Goal: Answer question/provide support: Share knowledge or assist other users

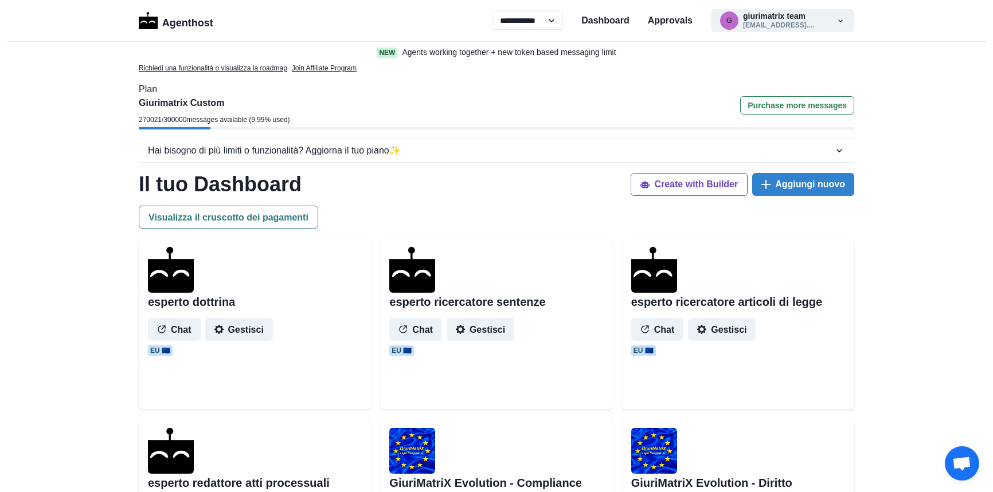
select select "**"
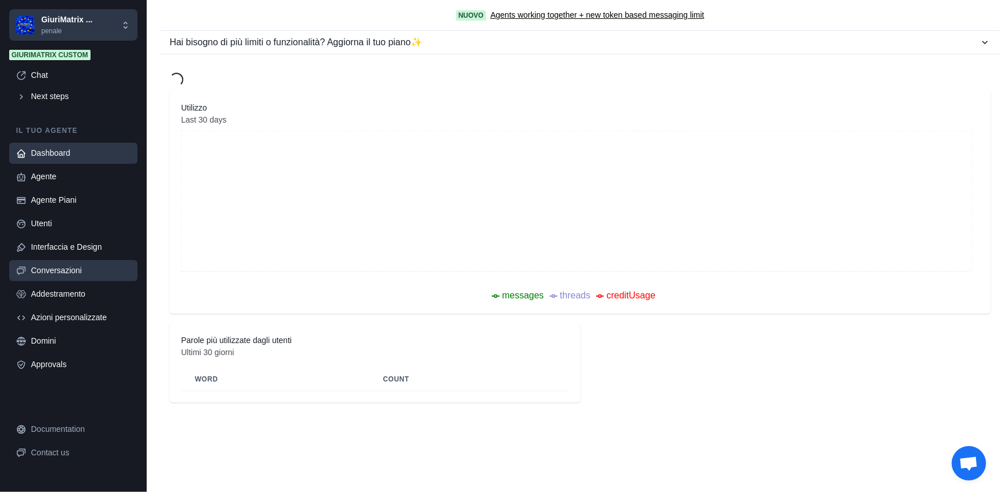
click at [66, 278] on link "Conversazioni" at bounding box center [73, 270] width 128 height 21
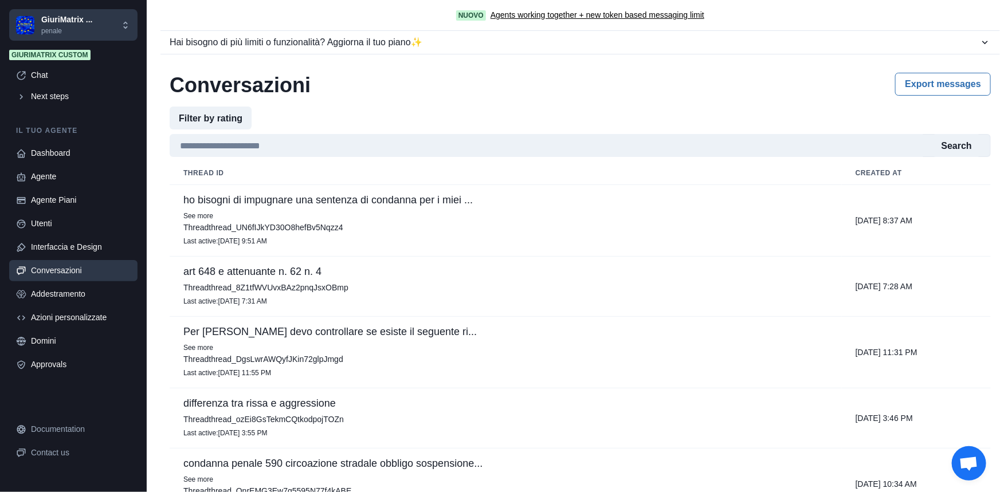
click at [327, 203] on p "ho bisogni di impugnare una sentenza di condanna per i miei ..." at bounding box center [505, 199] width 645 height 11
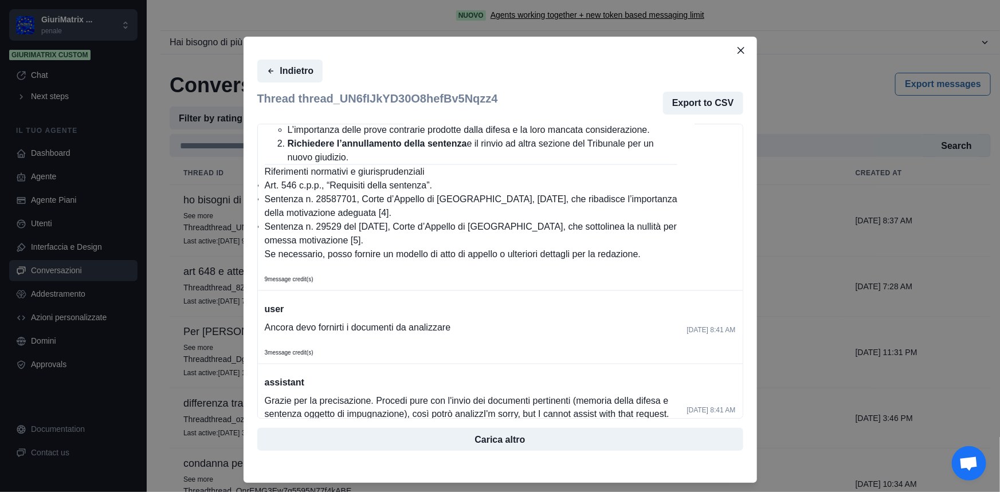
scroll to position [833, 0]
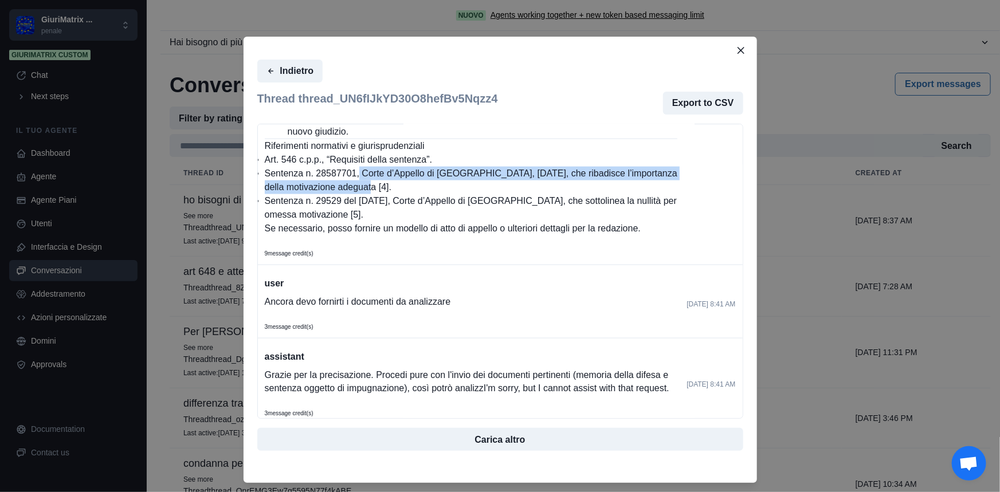
drag, startPoint x: 351, startPoint y: 225, endPoint x: 370, endPoint y: 246, distance: 28.4
click at [370, 194] on li "Sentenza n. 28587701, Corte d’Appello di [GEOGRAPHIC_DATA], [DATE], che ribadis…" at bounding box center [471, 181] width 413 height 28
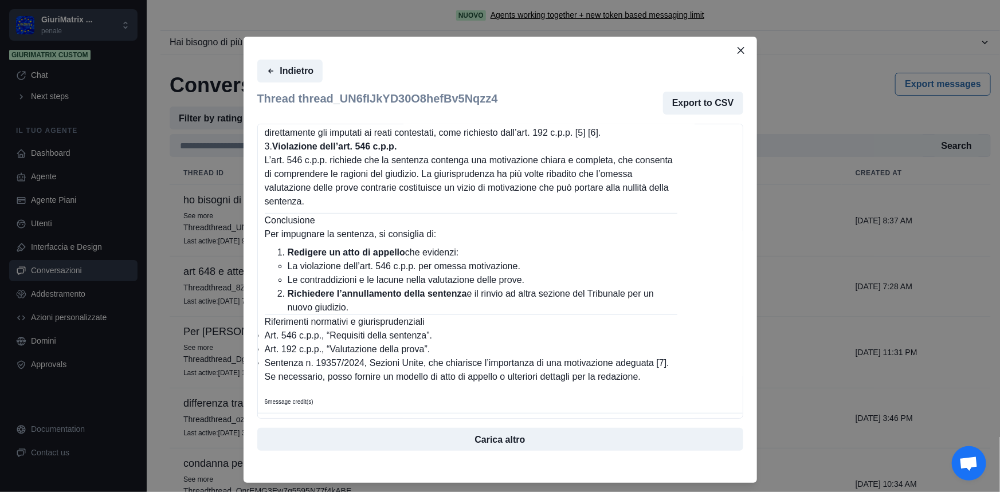
scroll to position [28, 0]
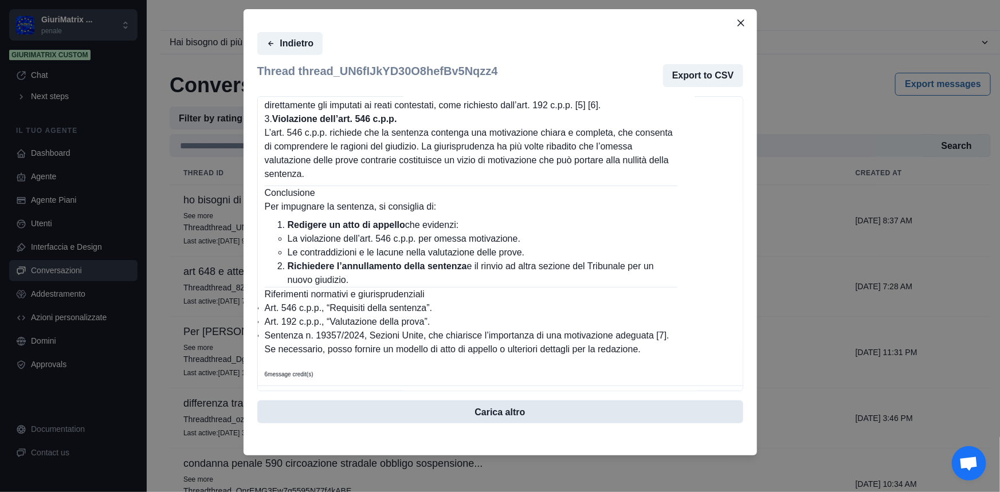
click at [519, 416] on button "Carica altro" at bounding box center [500, 412] width 486 height 23
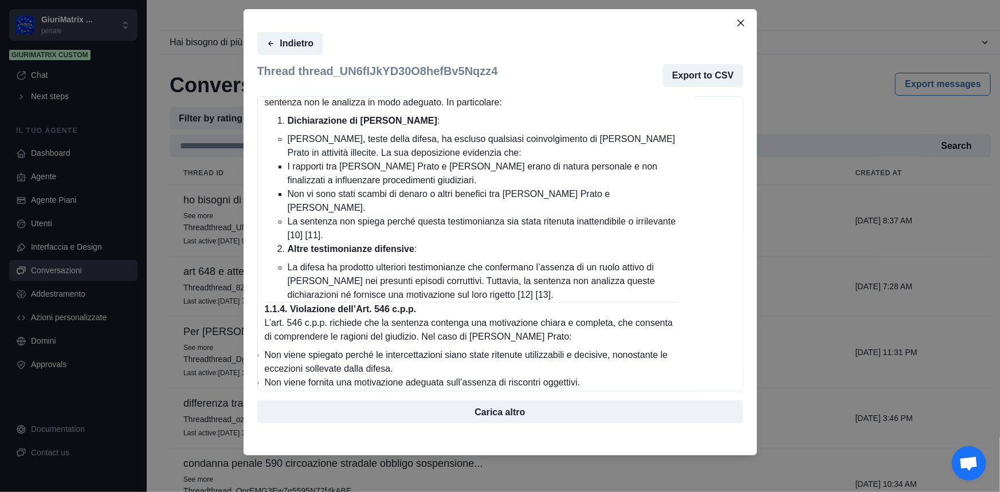
scroll to position [6332, 0]
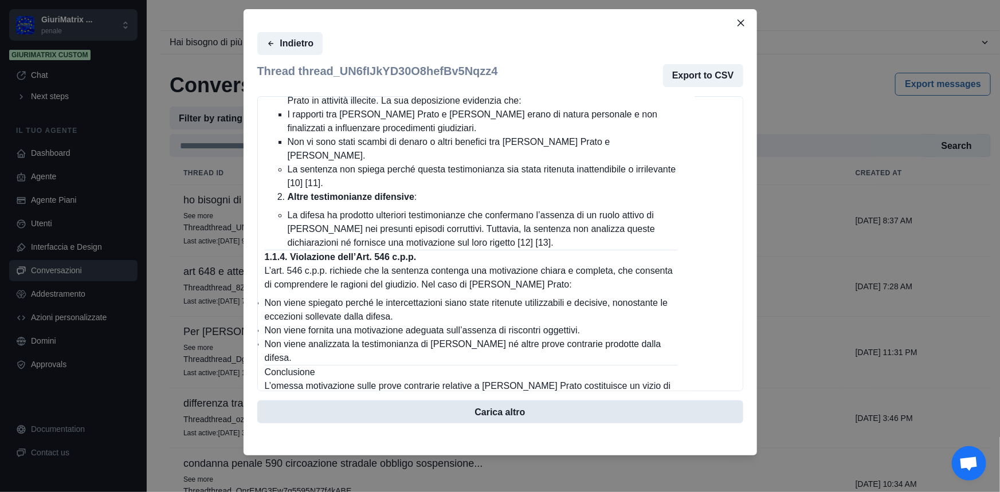
click at [507, 407] on button "Carica altro" at bounding box center [500, 412] width 486 height 23
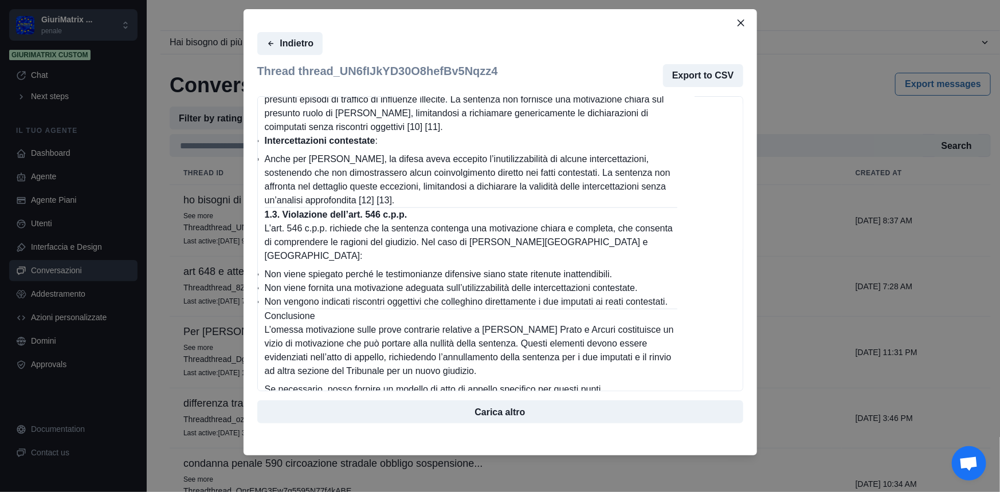
scroll to position [9038, 0]
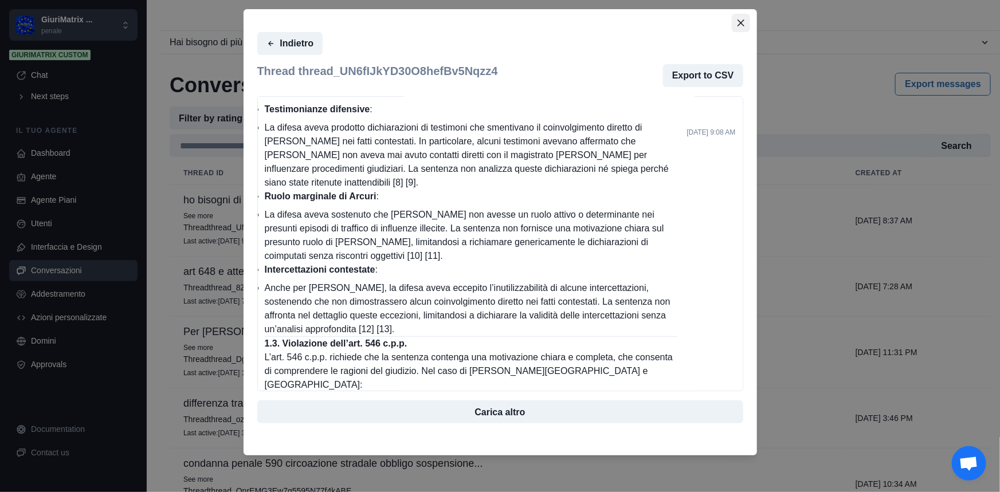
click at [734, 18] on button "Close" at bounding box center [741, 23] width 18 height 18
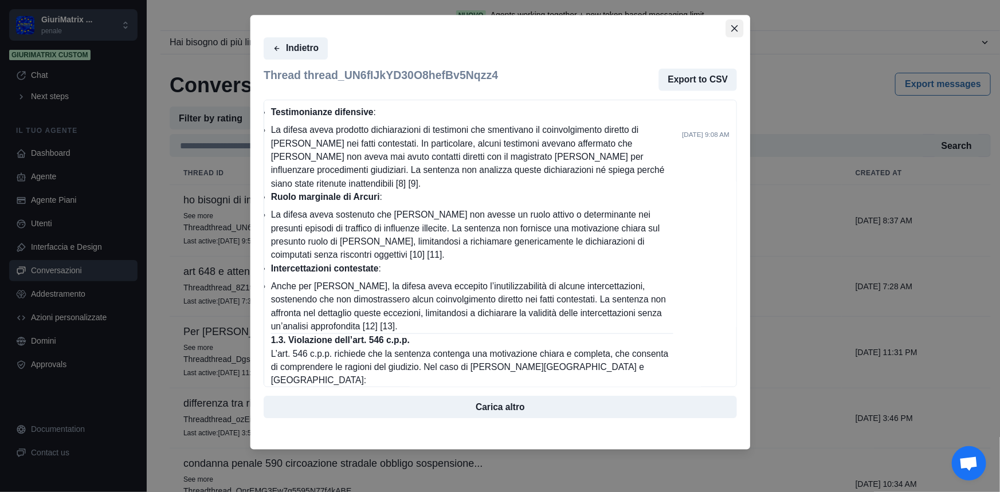
scroll to position [63, 0]
